Goal: Find specific fact: Find specific fact

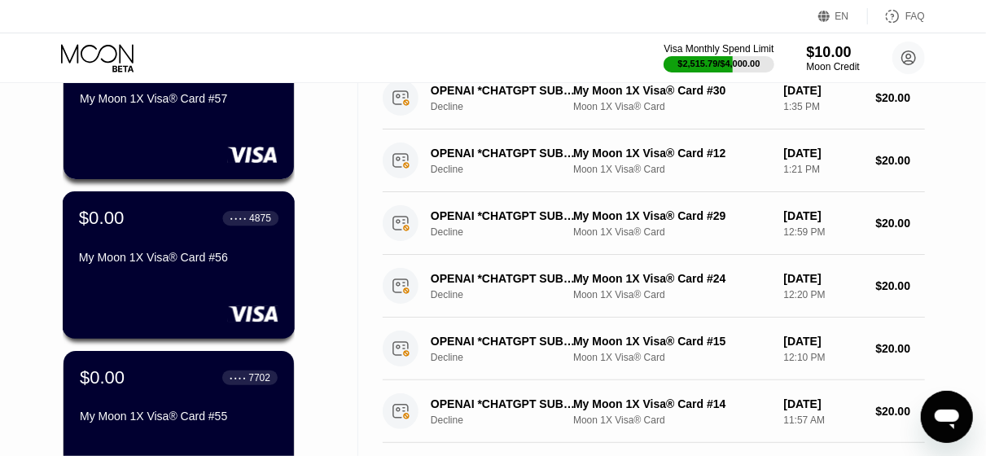
scroll to position [733, 0]
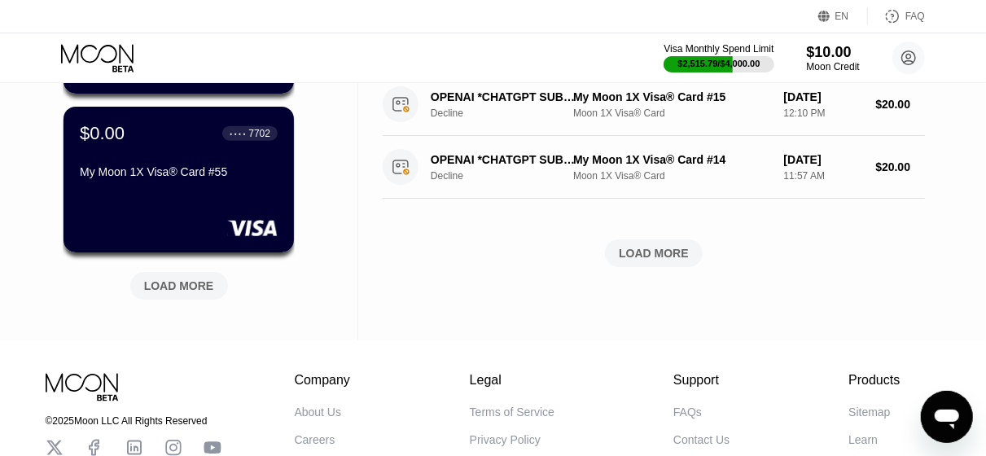
click at [183, 291] on div "LOAD MORE" at bounding box center [179, 285] width 70 height 15
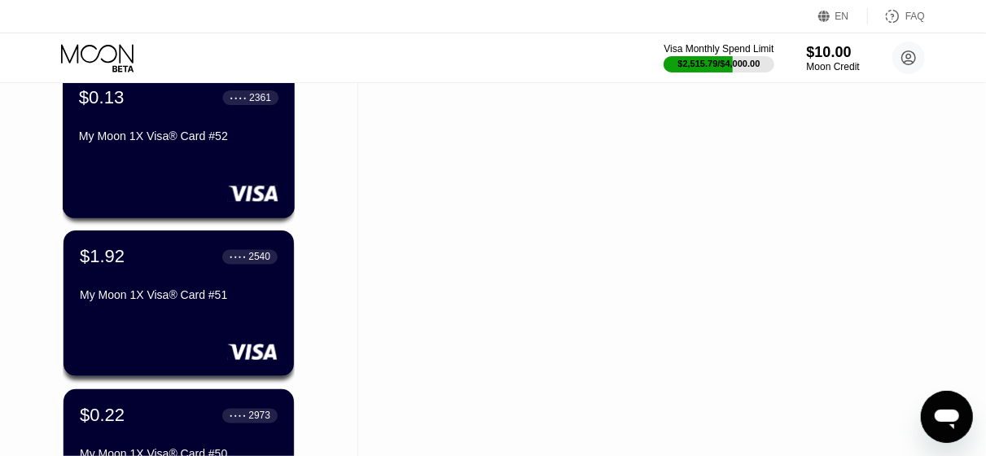
scroll to position [1302, 0]
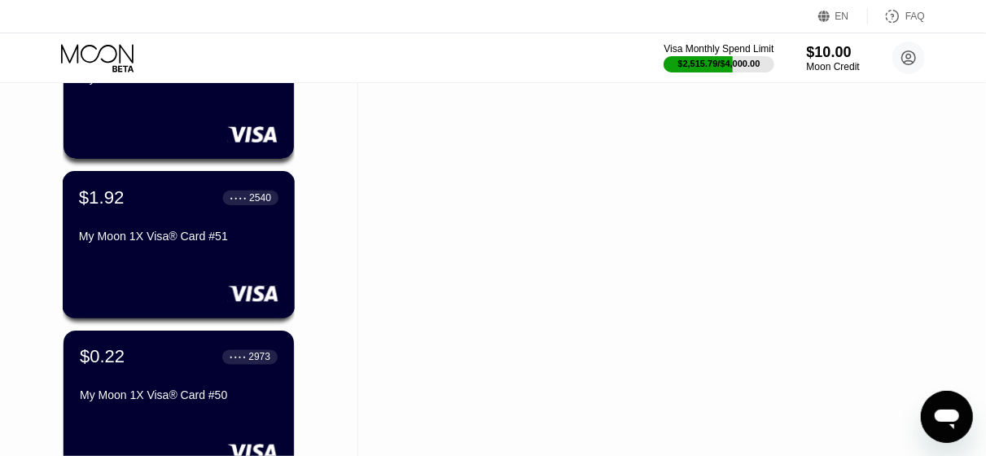
click at [172, 227] on div "$1.92 ● ● ● ● 2540 My Moon 1X Visa® Card #51" at bounding box center [178, 218] width 199 height 63
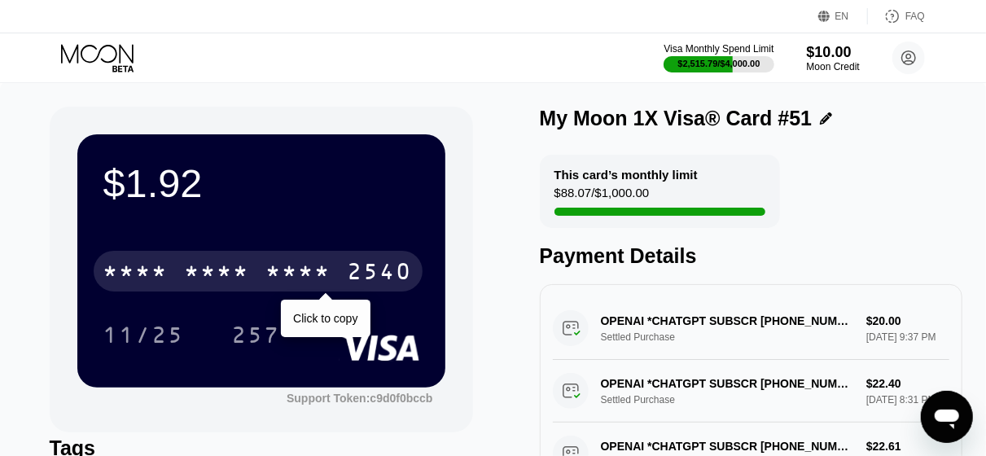
click at [238, 261] on div "* * * * * * * * * * * * 2540" at bounding box center [258, 271] width 329 height 41
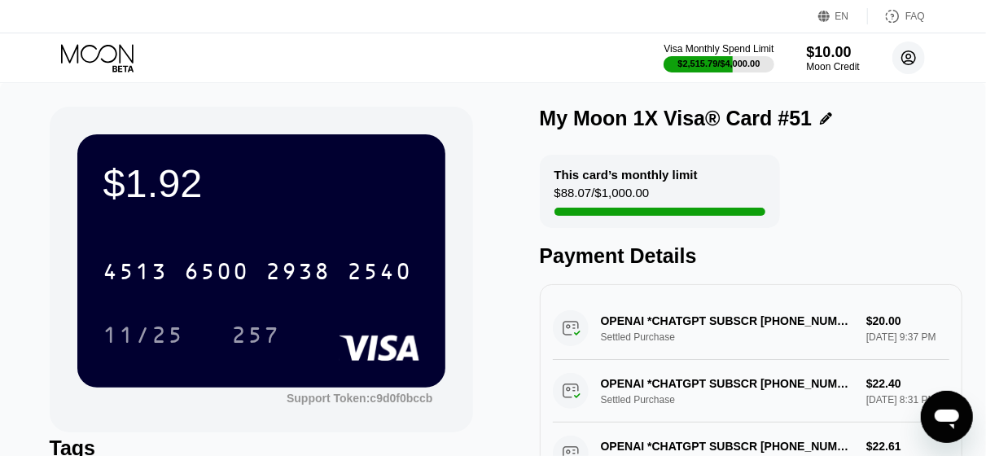
click at [916, 55] on circle at bounding box center [908, 58] width 33 height 33
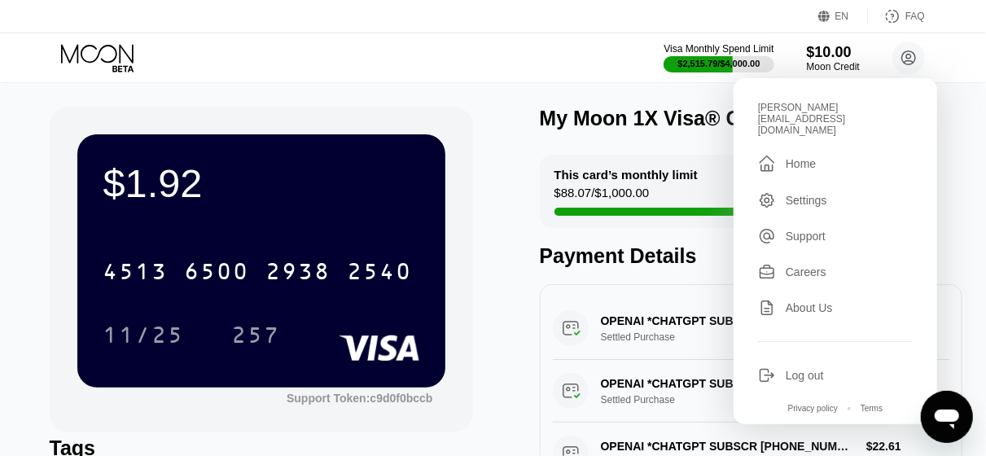
click at [829, 103] on div "[PERSON_NAME][EMAIL_ADDRESS][DOMAIN_NAME]" at bounding box center [835, 119] width 155 height 34
copy div "[PERSON_NAME][EMAIL_ADDRESS][DOMAIN_NAME] "
